Goal: Task Accomplishment & Management: Complete application form

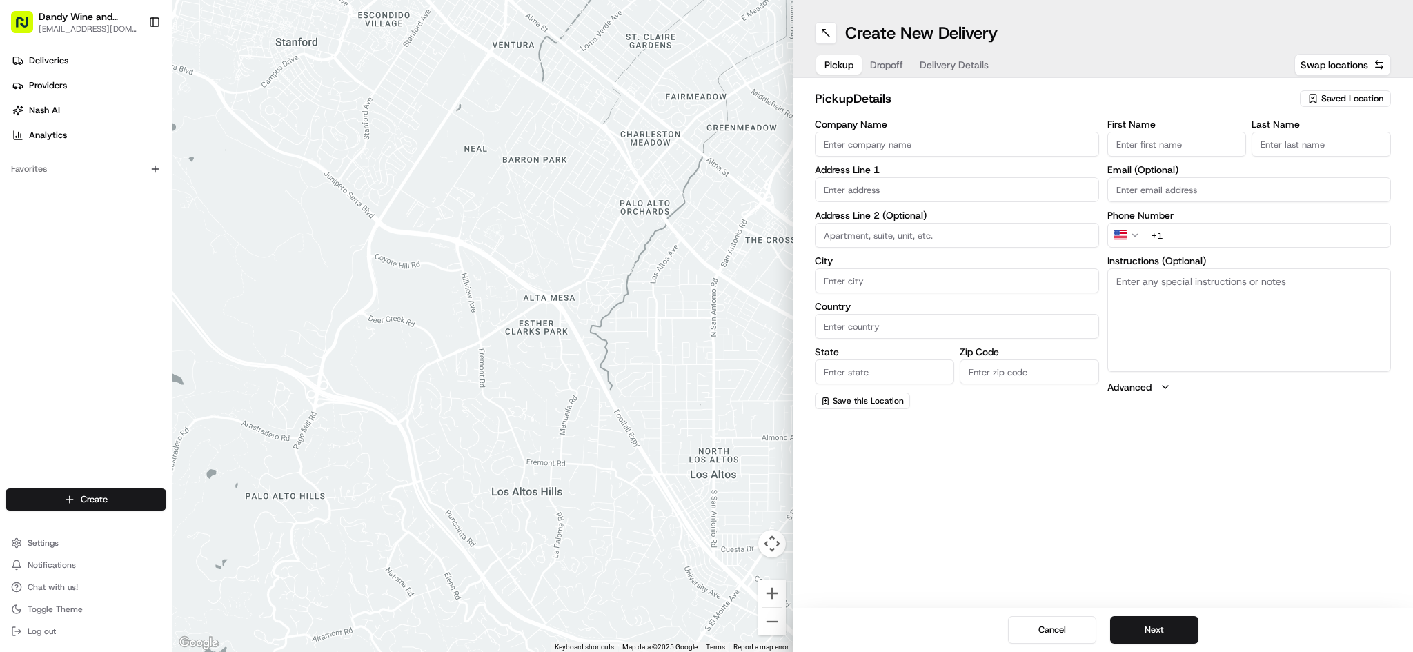
click at [1365, 96] on span "Saved Location" at bounding box center [1352, 98] width 62 height 12
click at [1253, 153] on span "Dandy Wine & Spirits" at bounding box center [1322, 150] width 170 height 12
type input "Dandy Wine & Spirits"
type input "[STREET_ADDRESS]"
type input "[GEOGRAPHIC_DATA]"
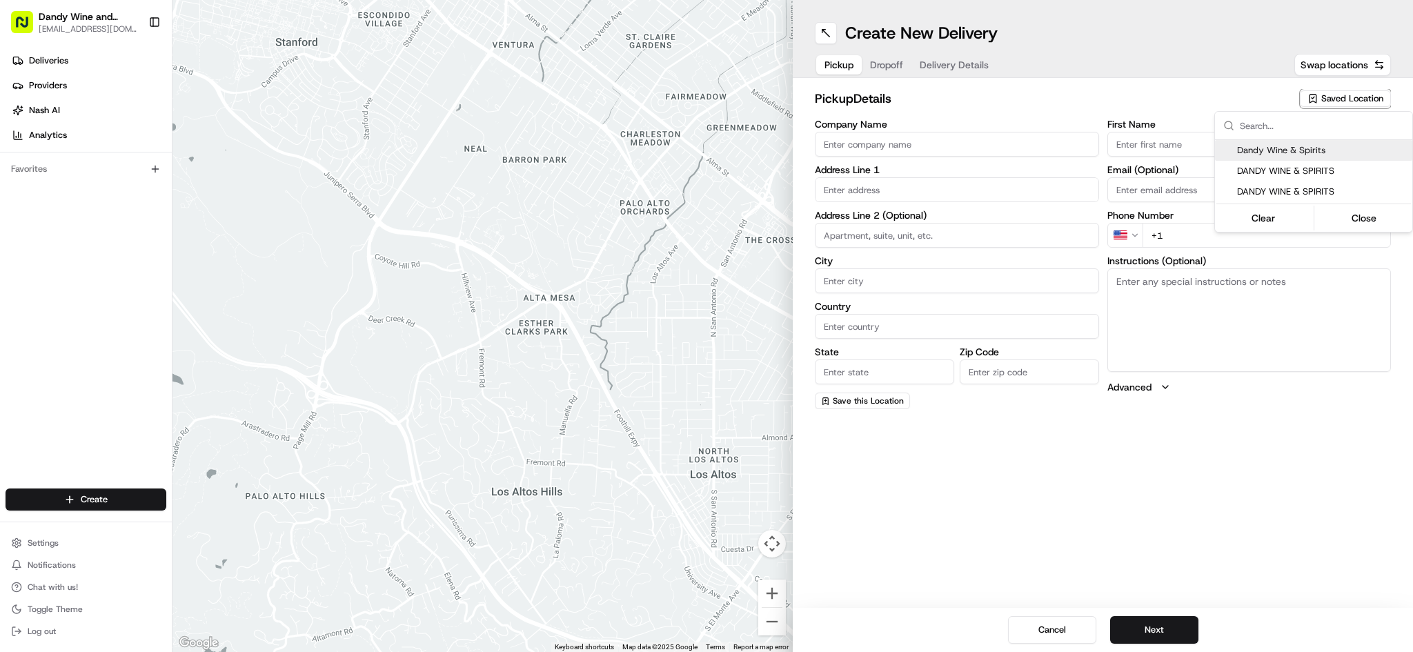
type input "US"
type input "NY"
type input "11249"
type input "Lily"
type input "Peachin"
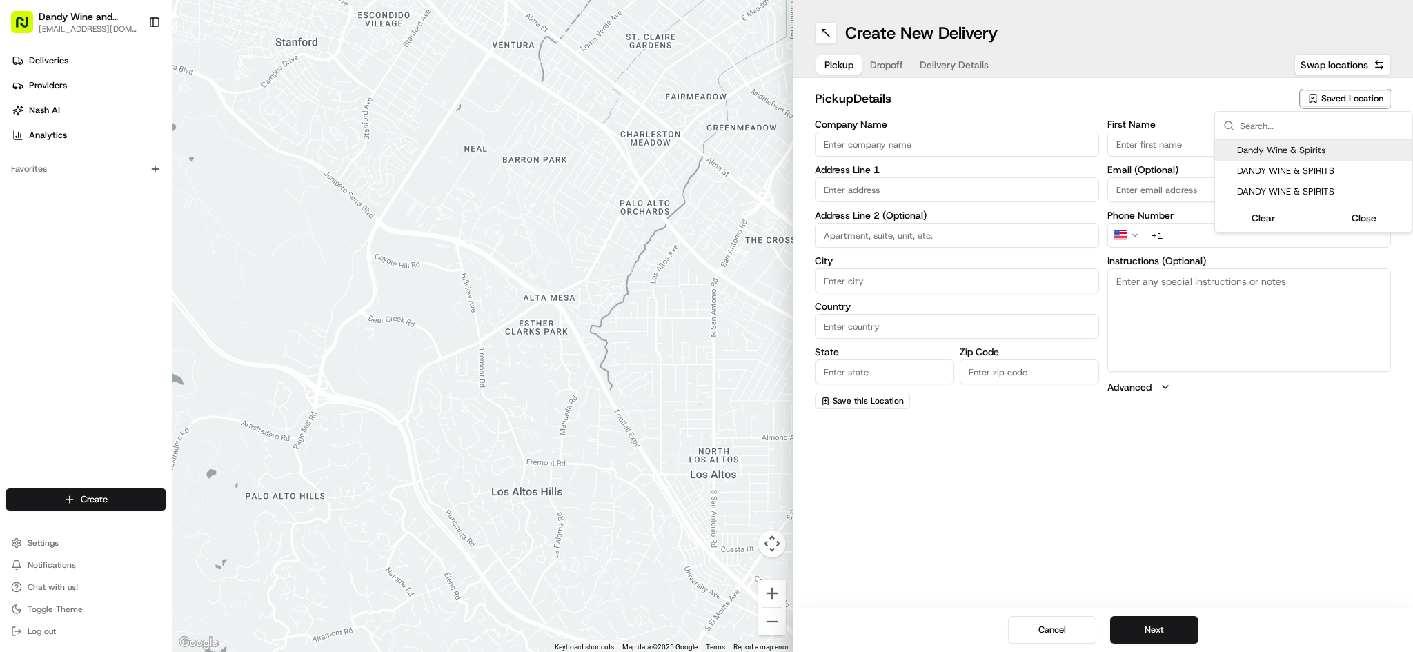
type input "[EMAIL_ADDRESS][DOMAIN_NAME]"
type input "[PHONE_NUMBER]"
type textarea "Wine & Liquor Store"
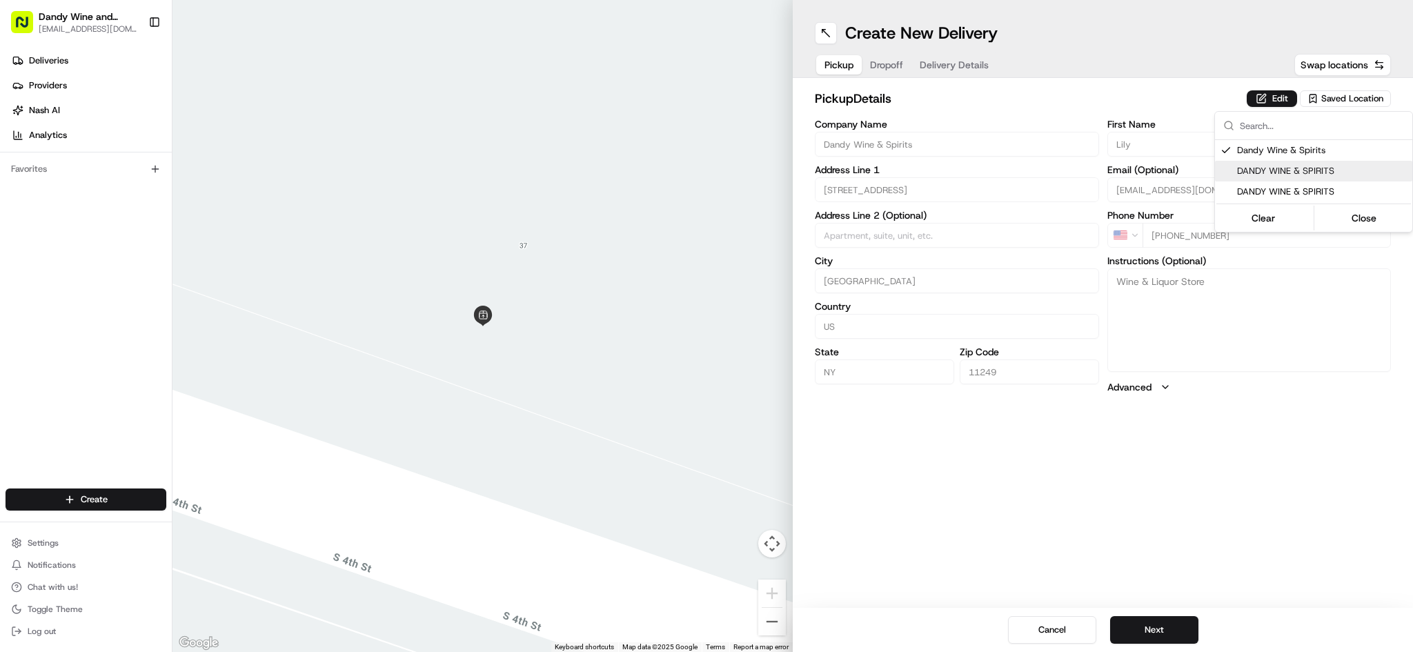
click at [949, 91] on html "Dandy Wine and Spirits [EMAIL_ADDRESS][DOMAIN_NAME] Toggle Sidebar Deliveries P…" at bounding box center [706, 326] width 1413 height 652
click at [885, 60] on button "Dropoff" at bounding box center [887, 64] width 50 height 19
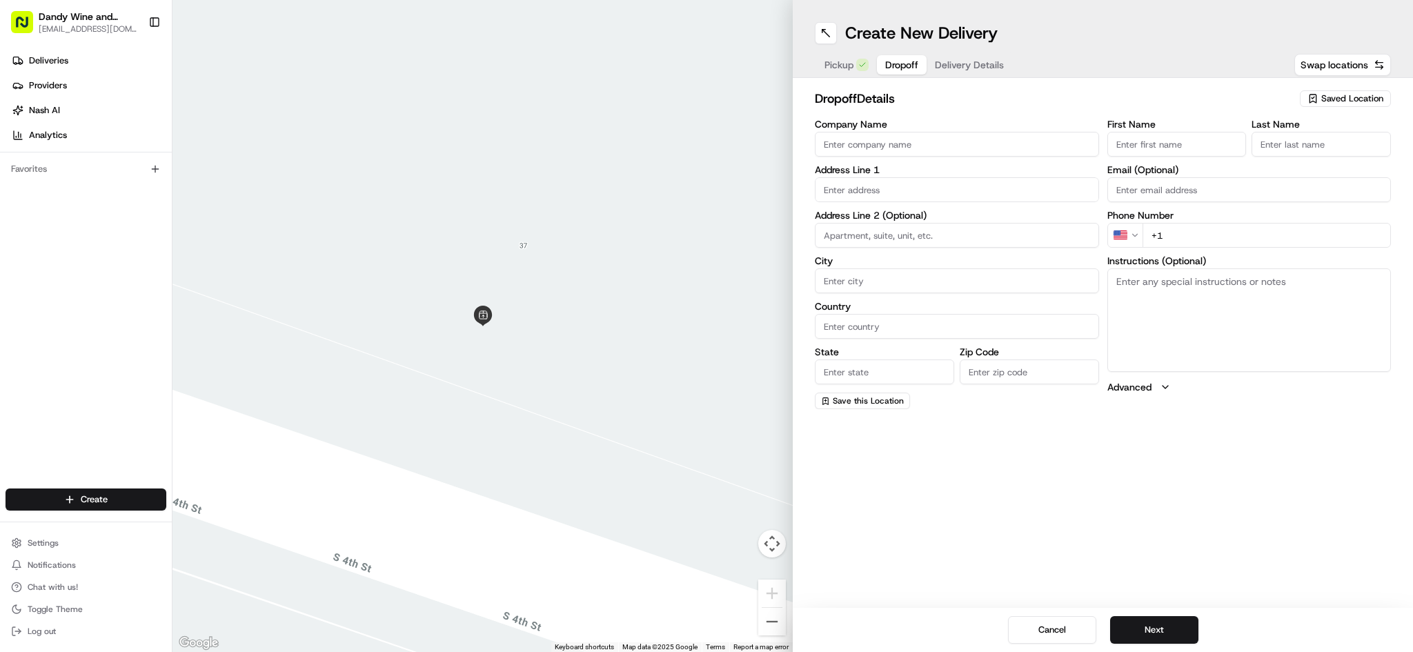
click at [1135, 145] on input "First Name" at bounding box center [1176, 144] width 139 height 25
type input "Selma"
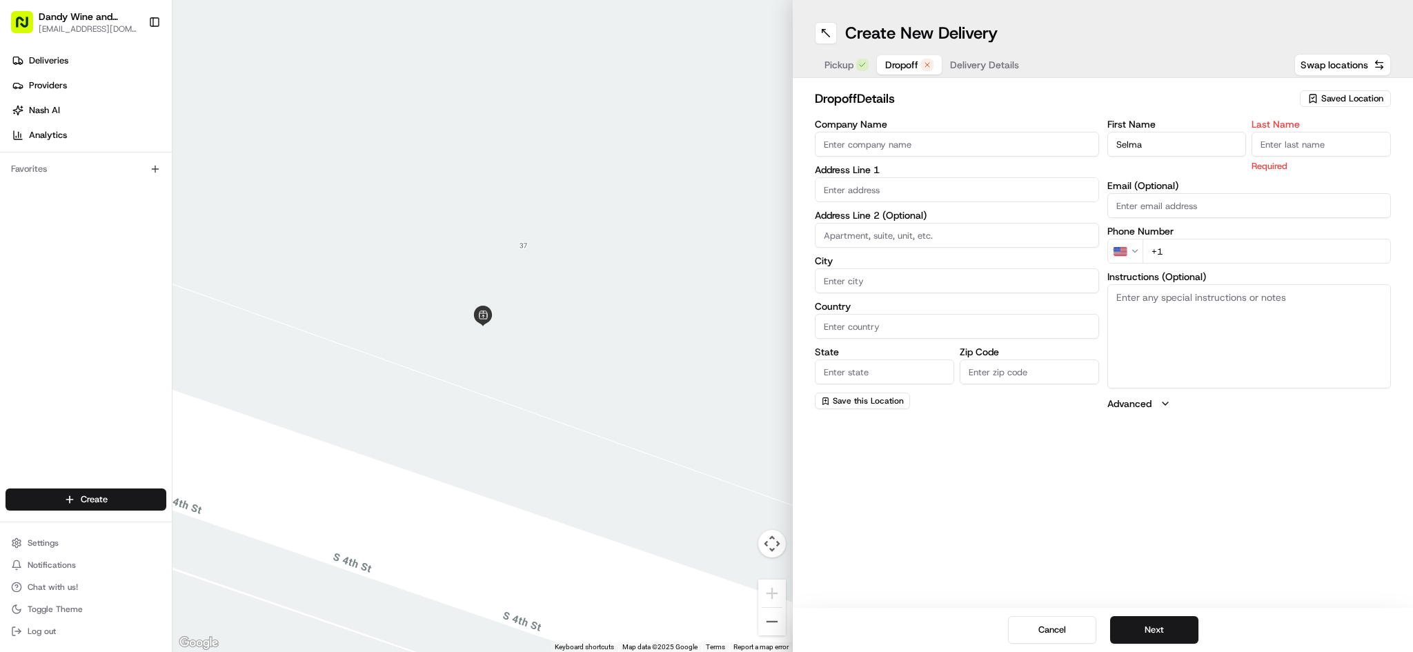
type input "a"
type input "G"
type input "Haveric"
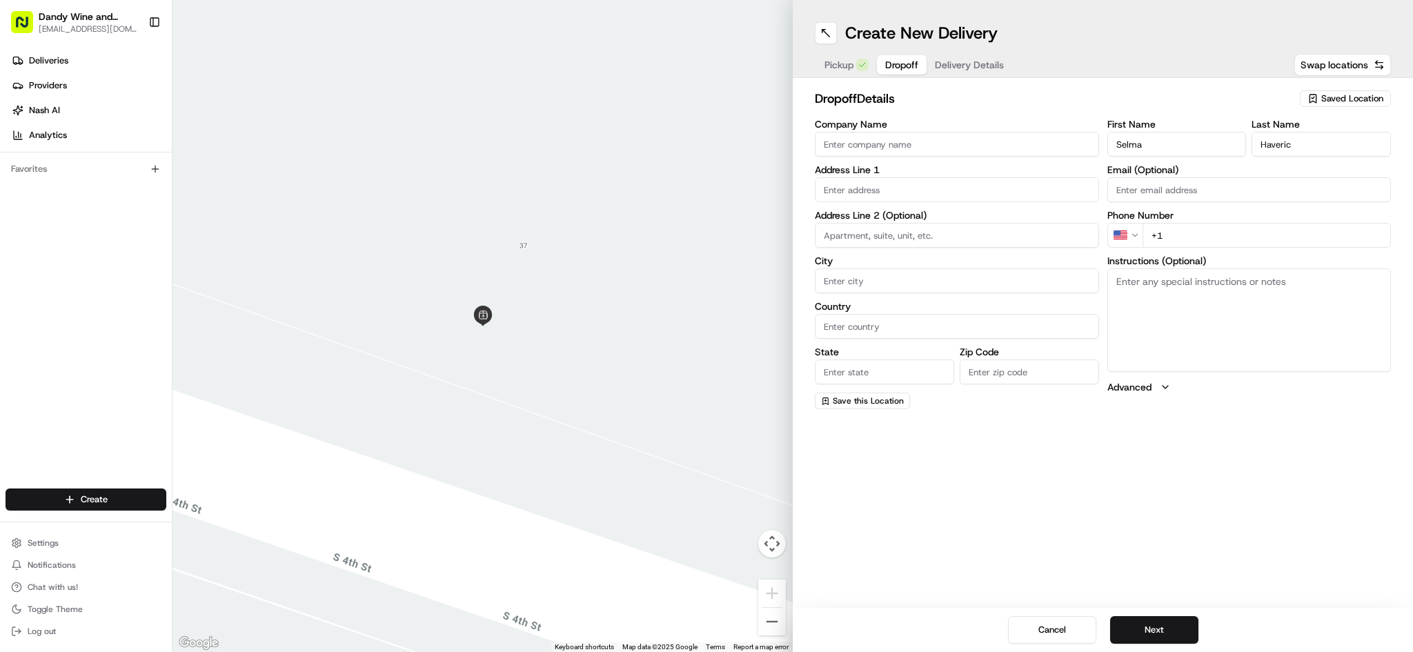
click at [1177, 241] on input "+1" at bounding box center [1266, 235] width 249 height 25
paste input "[PHONE_NUMBER]"
type input "[PHONE_NUMBER]"
click at [1131, 190] on input "Email (Optional)" at bounding box center [1249, 189] width 284 height 25
paste input "[EMAIL_ADDRESS][DOMAIN_NAME]"
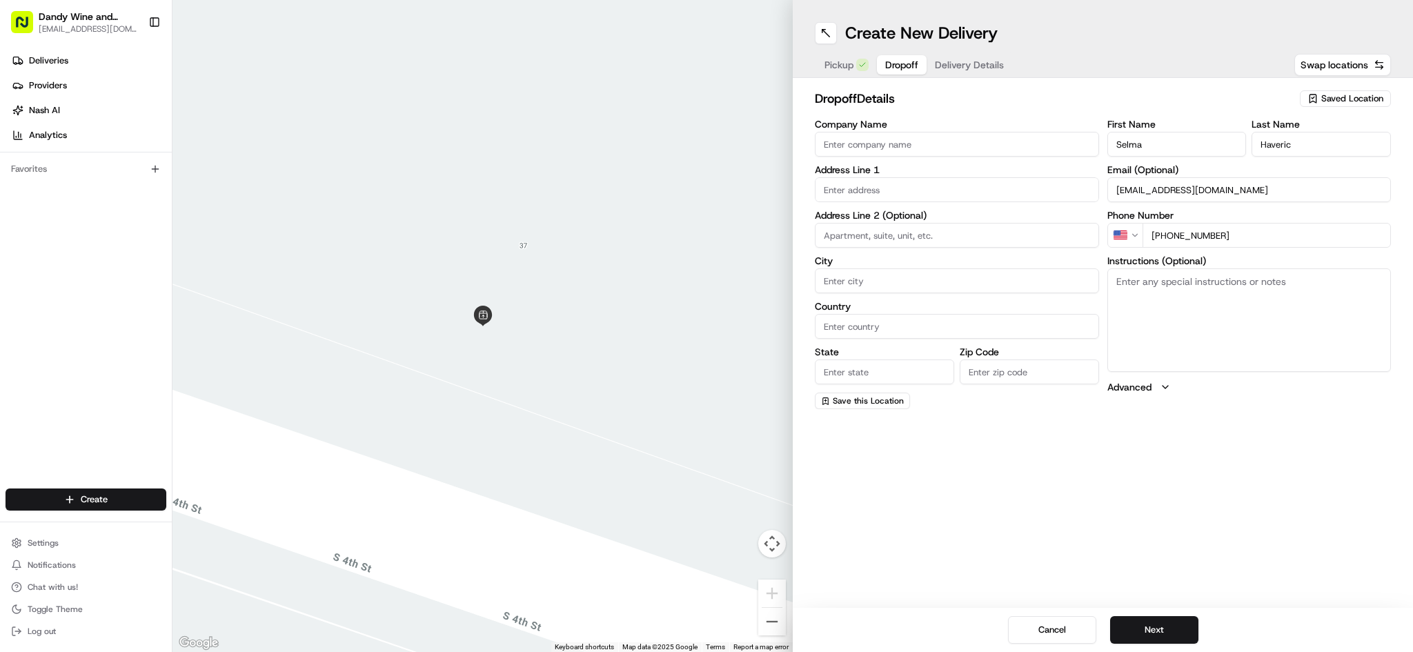
type input "[EMAIL_ADDRESS][DOMAIN_NAME]"
click at [907, 232] on input at bounding box center [957, 235] width 284 height 25
click at [872, 189] on input "text" at bounding box center [957, 189] width 284 height 25
type input "[STREET_ADDRESS] #2E"
click at [1005, 173] on label "Address Line 1" at bounding box center [957, 170] width 284 height 10
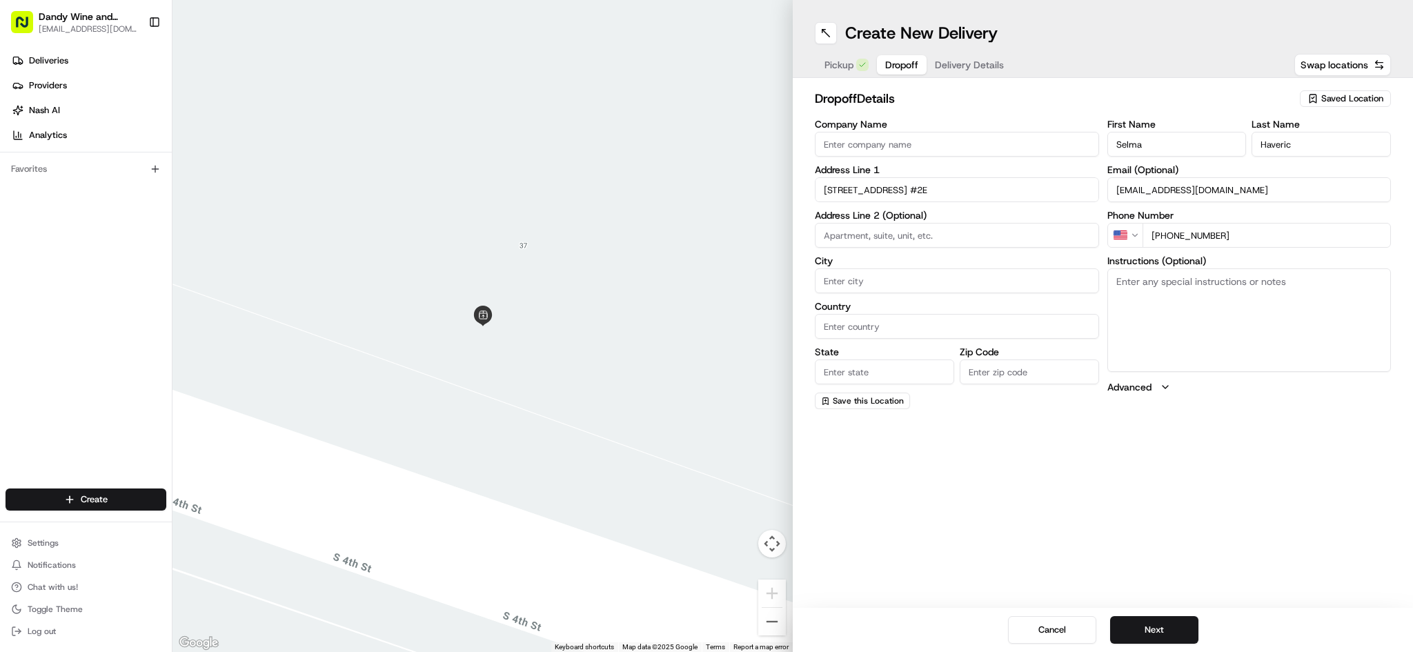
click at [842, 283] on input "City" at bounding box center [957, 280] width 284 height 25
type input "[GEOGRAPHIC_DATA]"
type input "N"
type input "US"
type input "[US_STATE]"
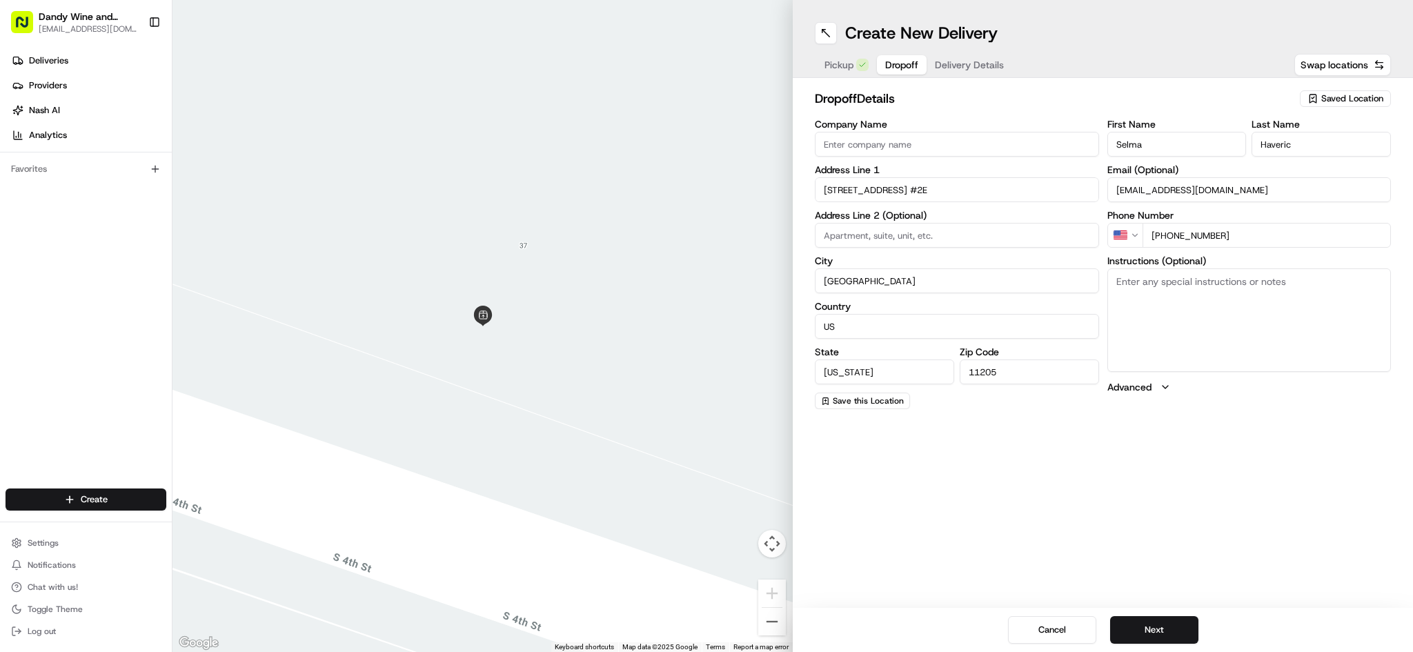
type input "11205"
click at [1091, 484] on div "Create New Delivery Pickup Dropoff Delivery Details Swap locations dropoff Deta…" at bounding box center [1103, 326] width 620 height 652
click at [1142, 625] on button "Next" at bounding box center [1154, 630] width 88 height 28
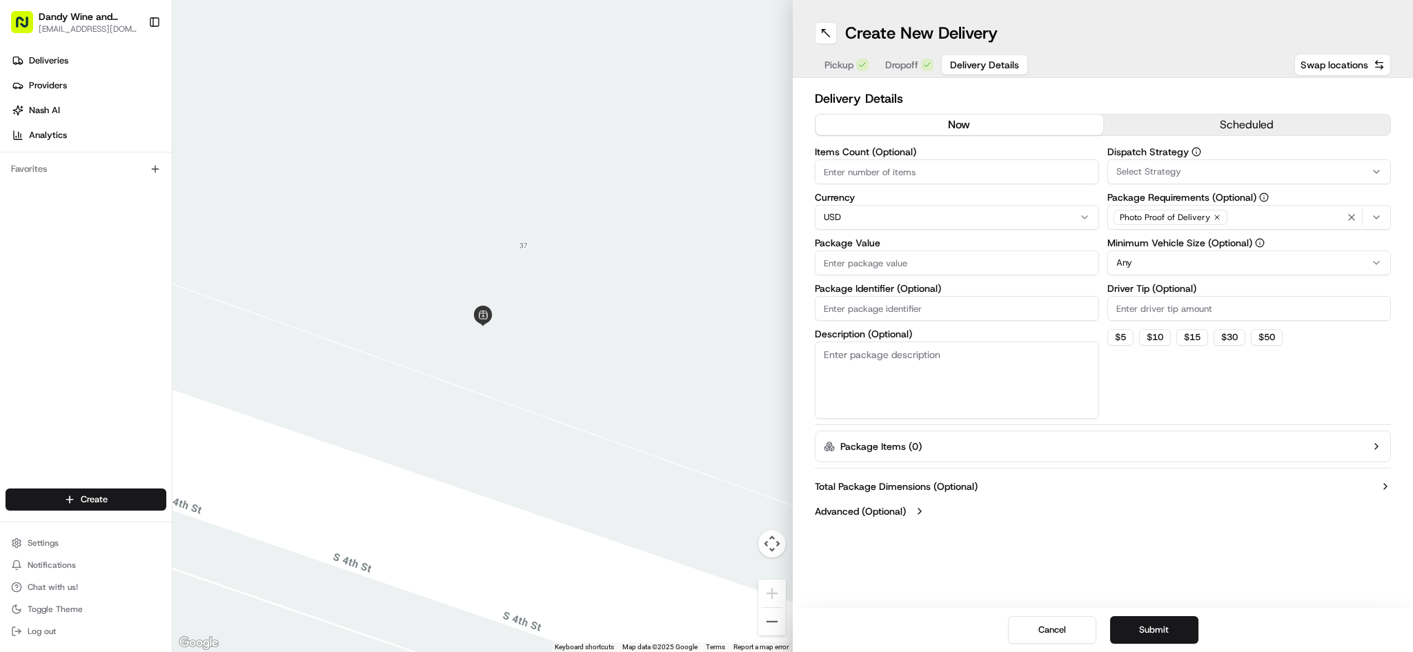
click at [879, 169] on input "Items Count (Optional)" at bounding box center [957, 171] width 284 height 25
click at [883, 378] on textarea "Description (Optional)" at bounding box center [957, 379] width 284 height 77
type textarea "Two maroon-colored bags containing six bottles apiece."
click at [867, 168] on input "Items Count (Optional)" at bounding box center [957, 171] width 284 height 25
click at [882, 270] on input "Package Value" at bounding box center [957, 262] width 284 height 25
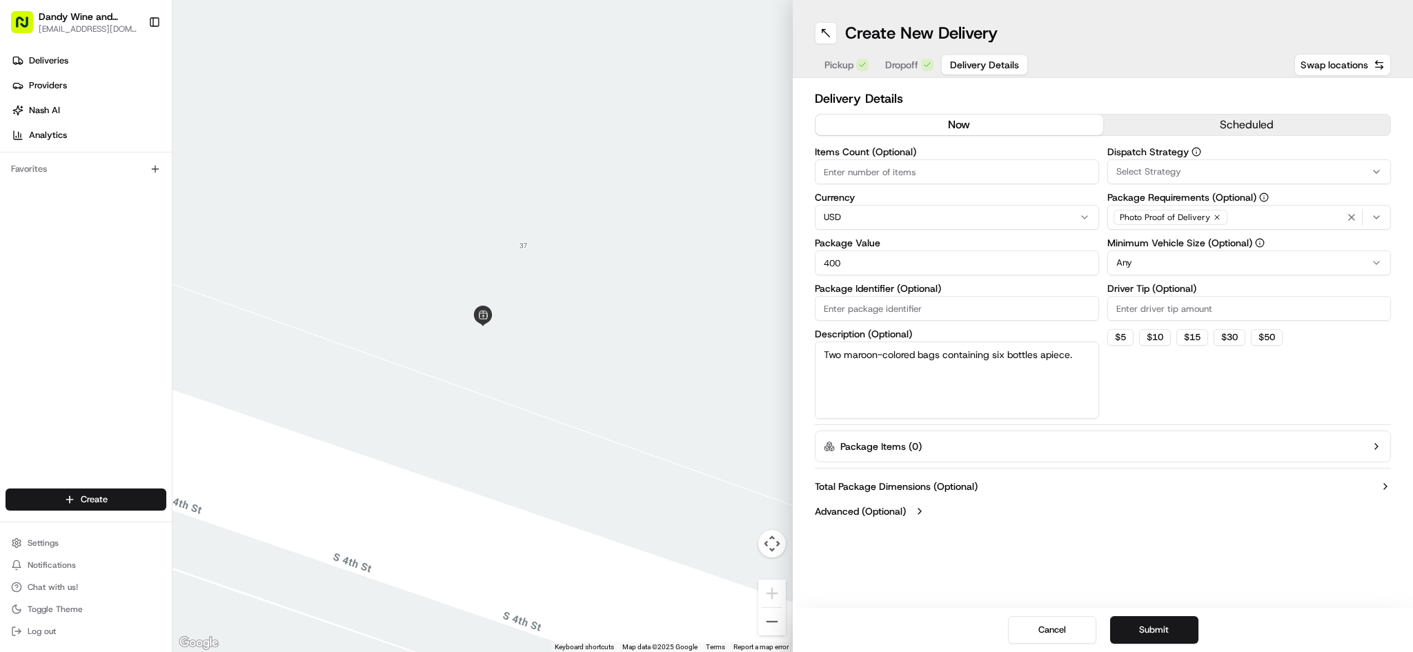
type input "400"
click at [1019, 386] on textarea "Two maroon-colored bags containing six bottles apiece." at bounding box center [957, 379] width 284 height 77
click at [1195, 312] on input "Driver Tip (Optional)" at bounding box center [1249, 308] width 284 height 25
type input "20"
click at [1321, 378] on div "Dispatch Strategy Select Strategy Package Requirements (Optional) Photo Proof o…" at bounding box center [1249, 283] width 284 height 272
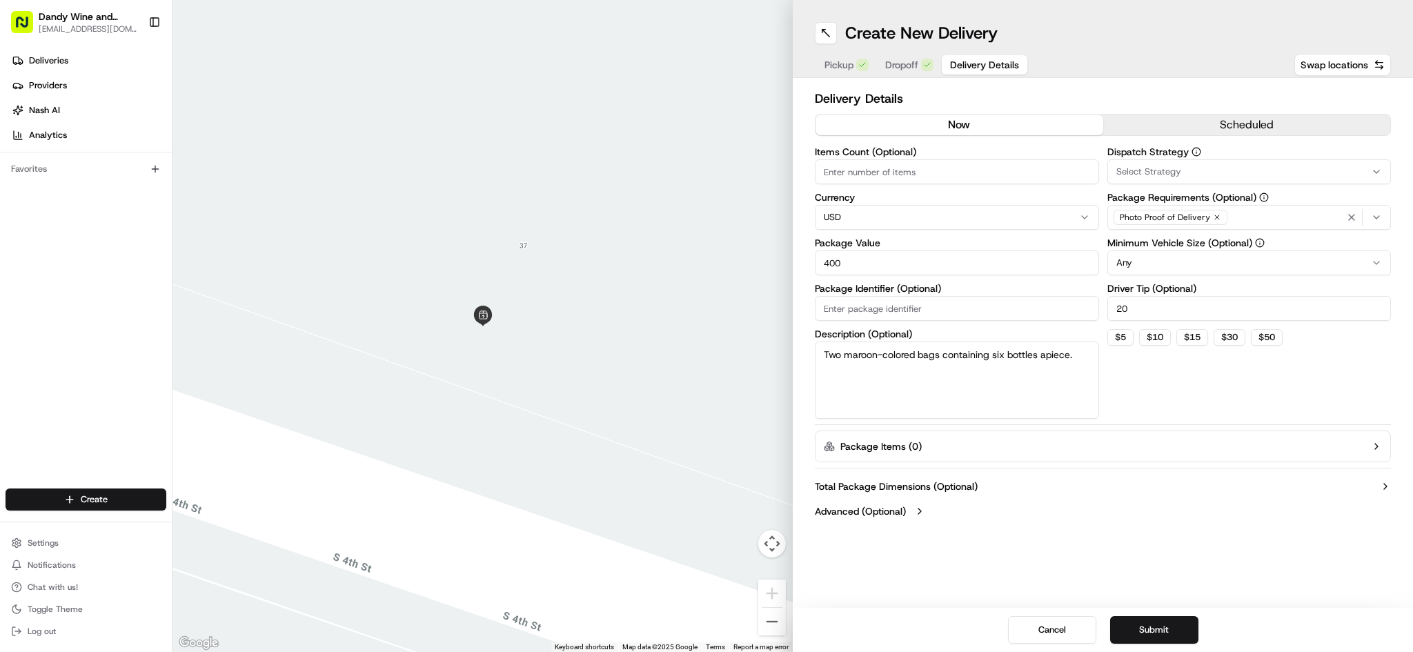
click at [1174, 257] on html "Dandy Wine and Spirits [EMAIL_ADDRESS][DOMAIN_NAME] Toggle Sidebar Deliveries P…" at bounding box center [706, 326] width 1413 height 652
click at [1228, 448] on button "Package Items ( 0 )" at bounding box center [1103, 446] width 576 height 32
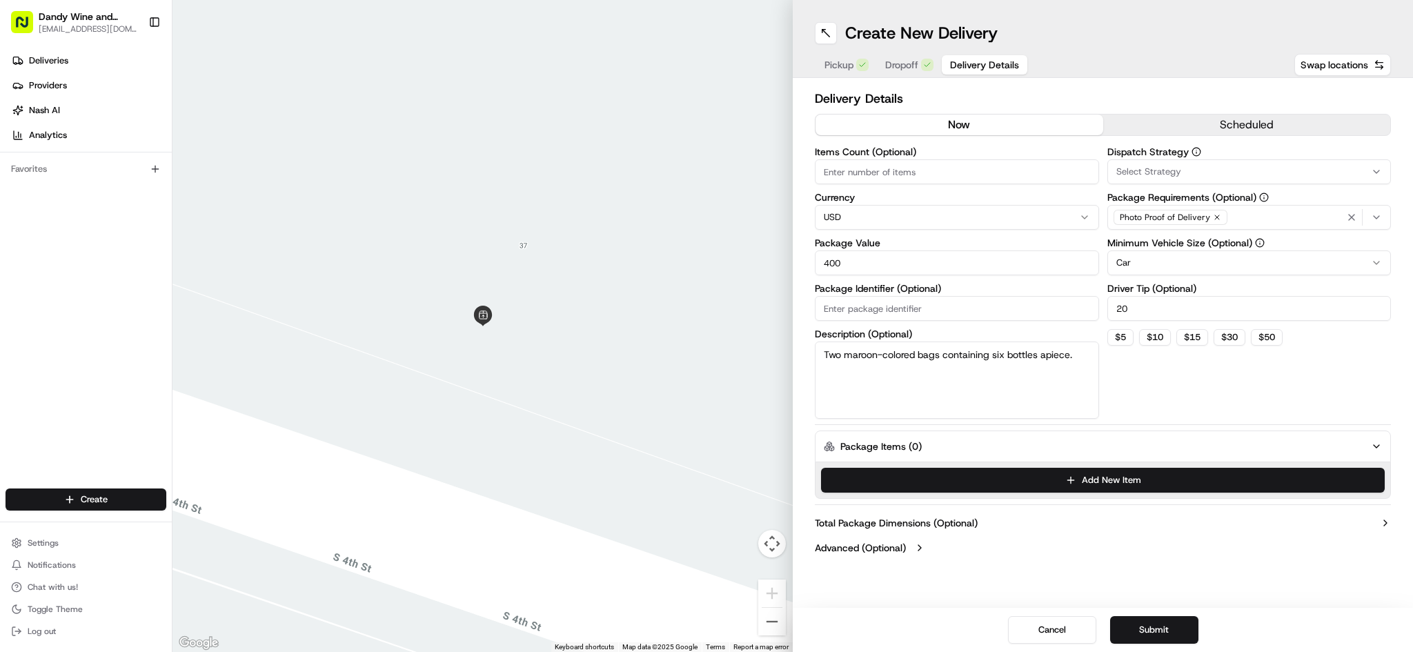
click at [1206, 388] on div "Dispatch Strategy Select Strategy Package Requirements (Optional) Photo Proof o…" at bounding box center [1249, 283] width 284 height 272
click at [1148, 621] on button "Submit" at bounding box center [1154, 630] width 88 height 28
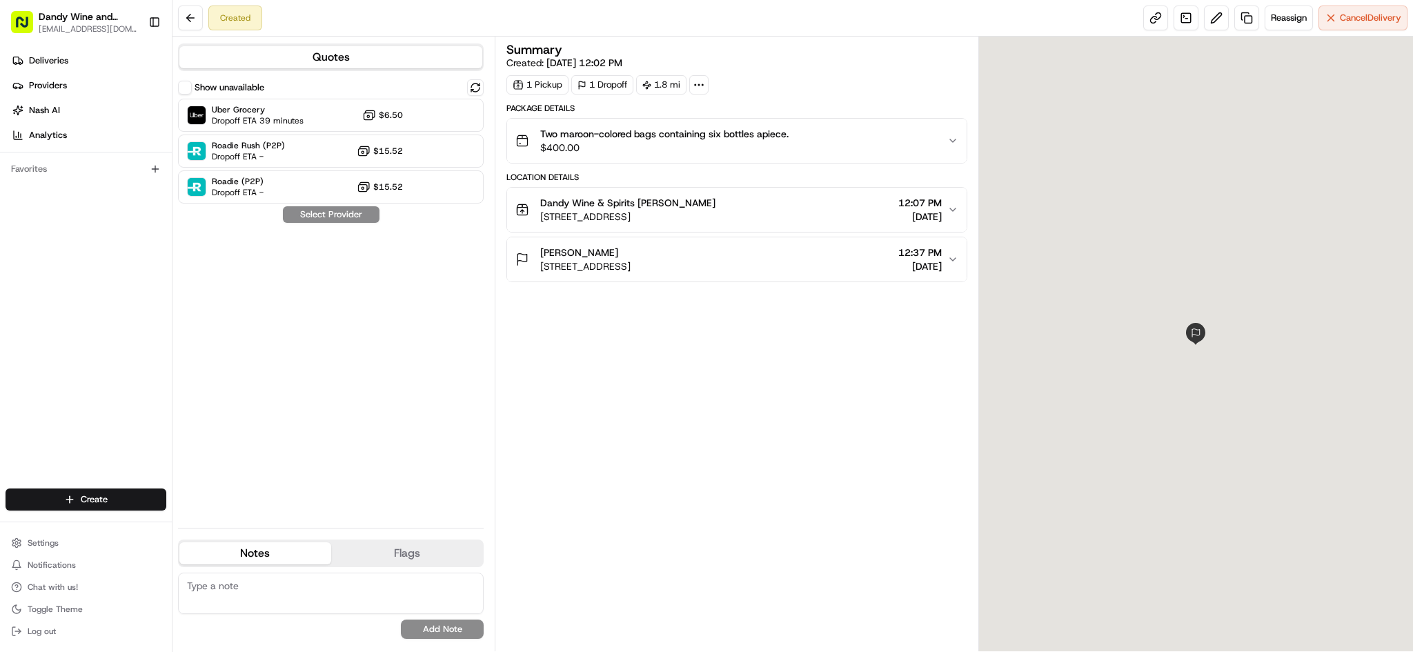
click at [296, 132] on div "Uber Grocery Dropoff ETA 39 minutes $6.50 Roadie Rush (P2P) Dropoff ETA - $15.5…" at bounding box center [331, 151] width 306 height 105
click at [297, 123] on span "Dropoff ETA 39 minutes" at bounding box center [258, 120] width 92 height 11
click at [341, 216] on button "Assign Provider" at bounding box center [331, 214] width 98 height 17
